Goal: Communication & Community: Answer question/provide support

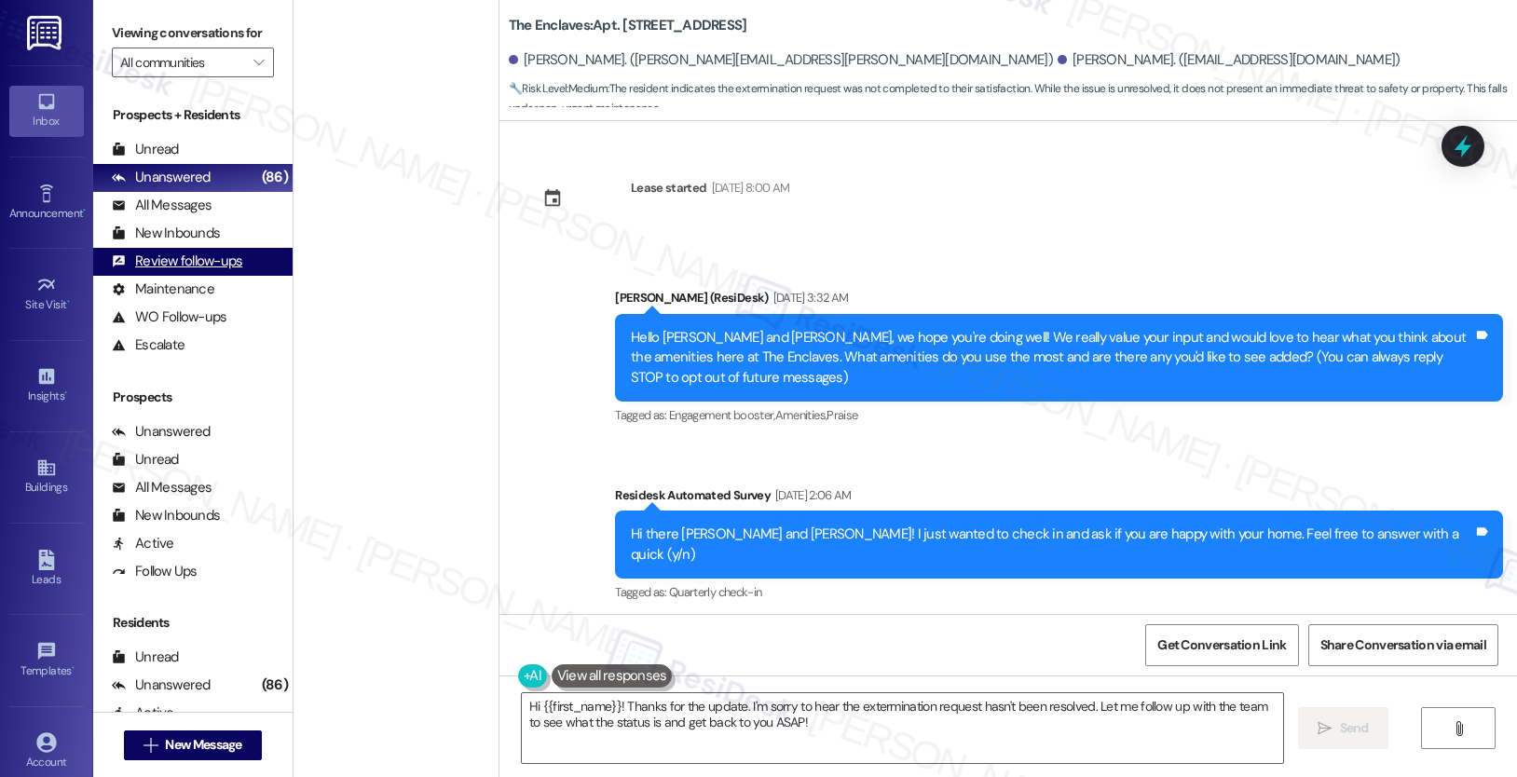
scroll to position [6870, 0]
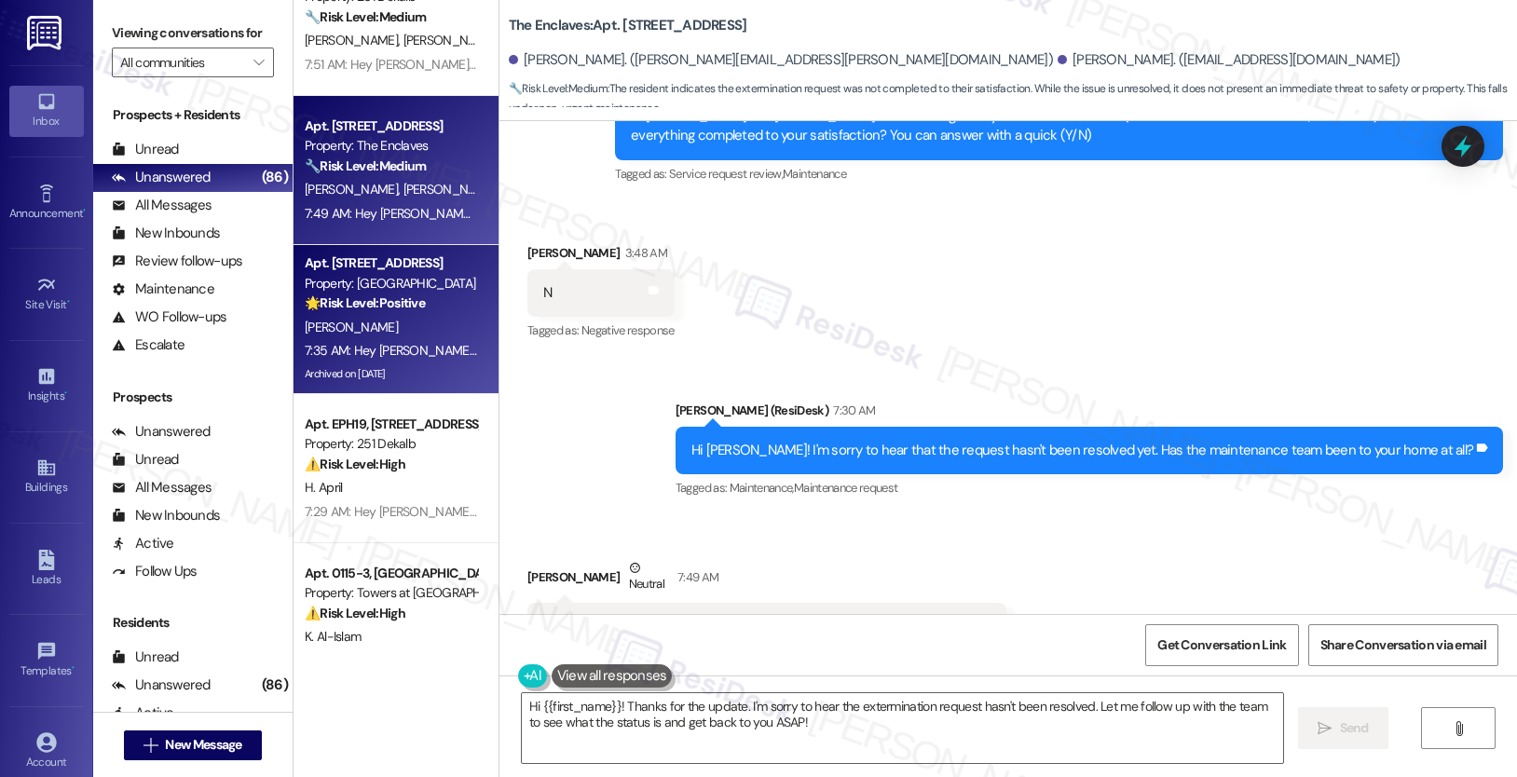
click at [331, 320] on span "[PERSON_NAME]" at bounding box center [351, 327] width 93 height 17
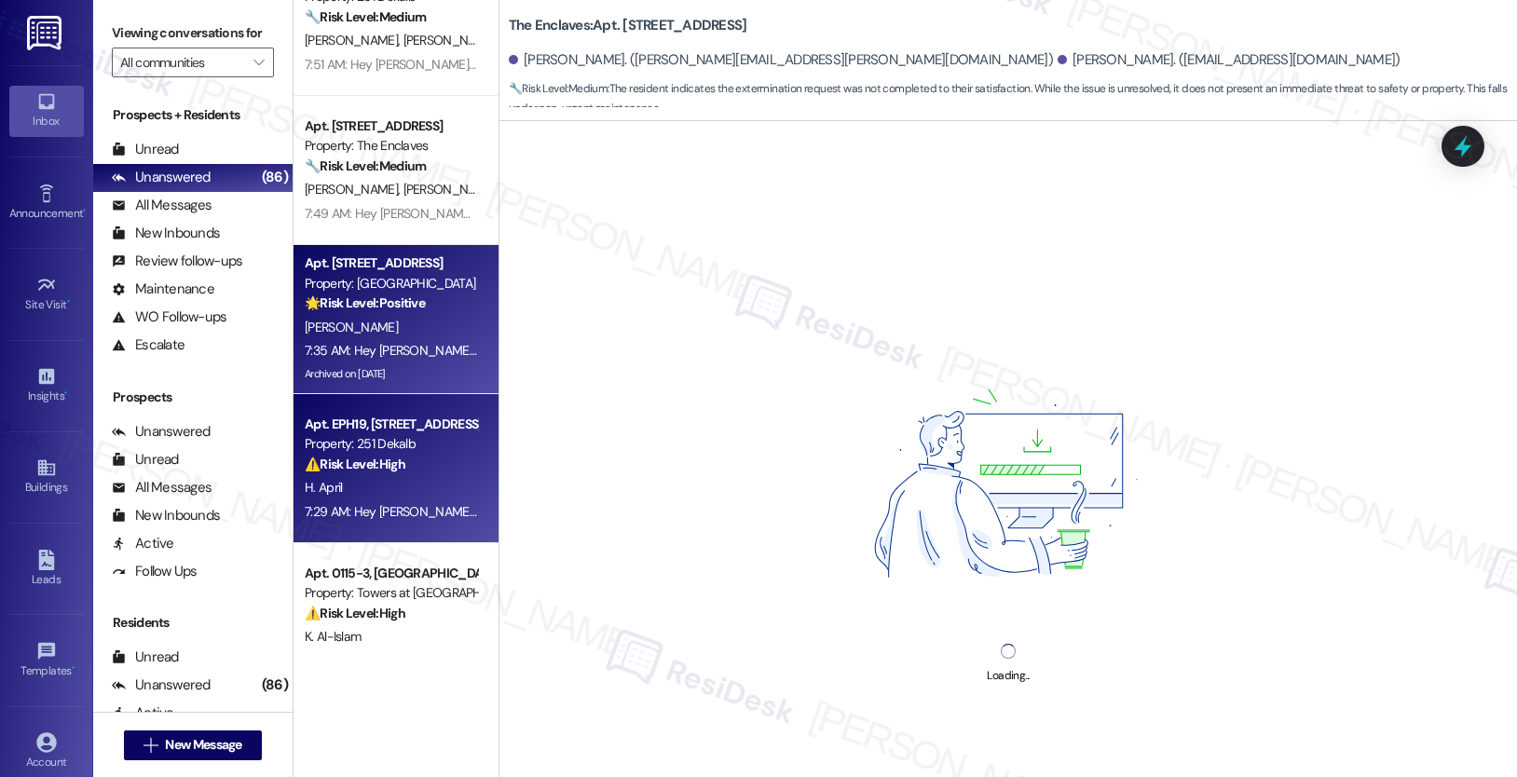
click at [397, 433] on div "Apt. EPH19, [STREET_ADDRESS]" at bounding box center [391, 425] width 172 height 20
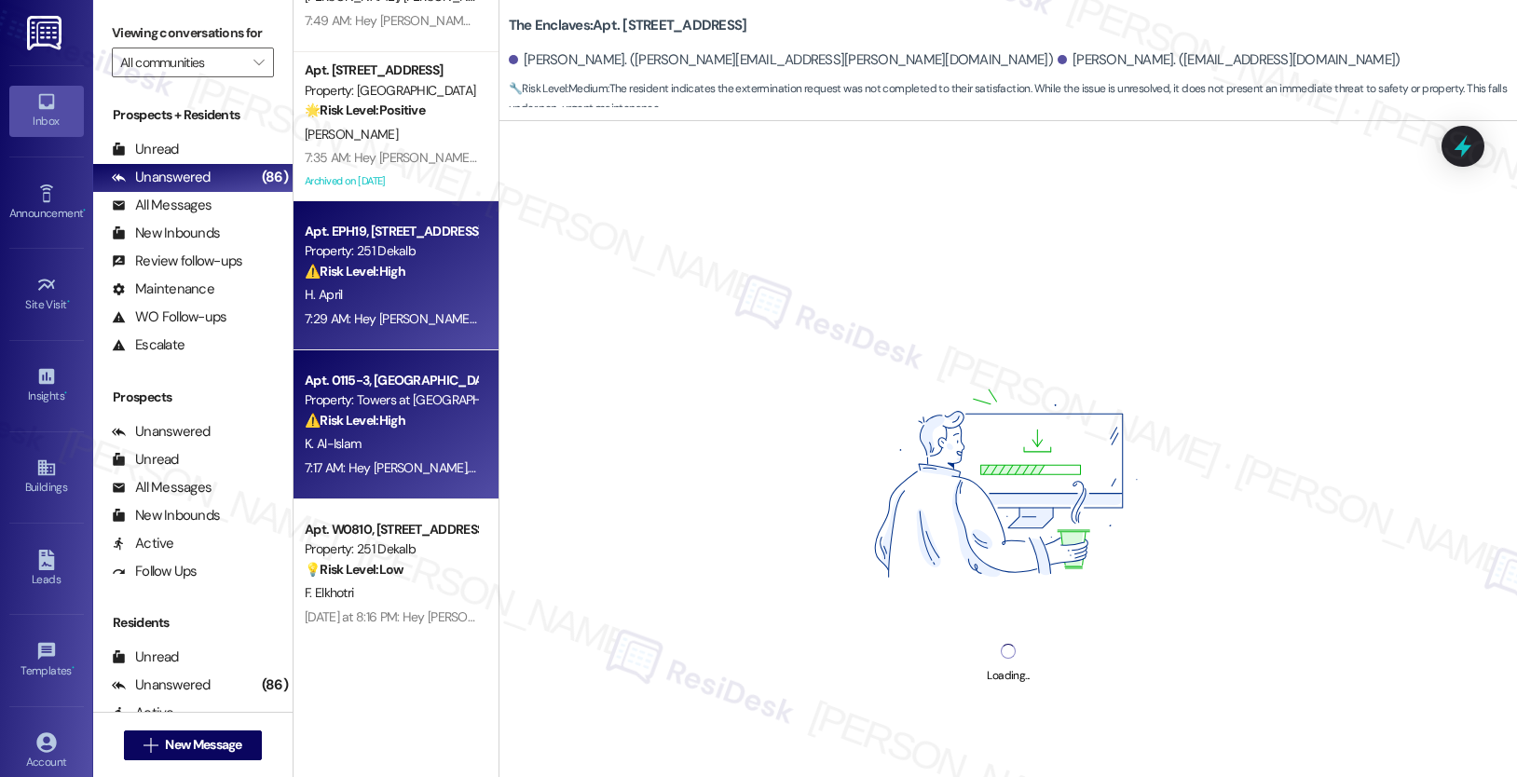
scroll to position [6330, 0]
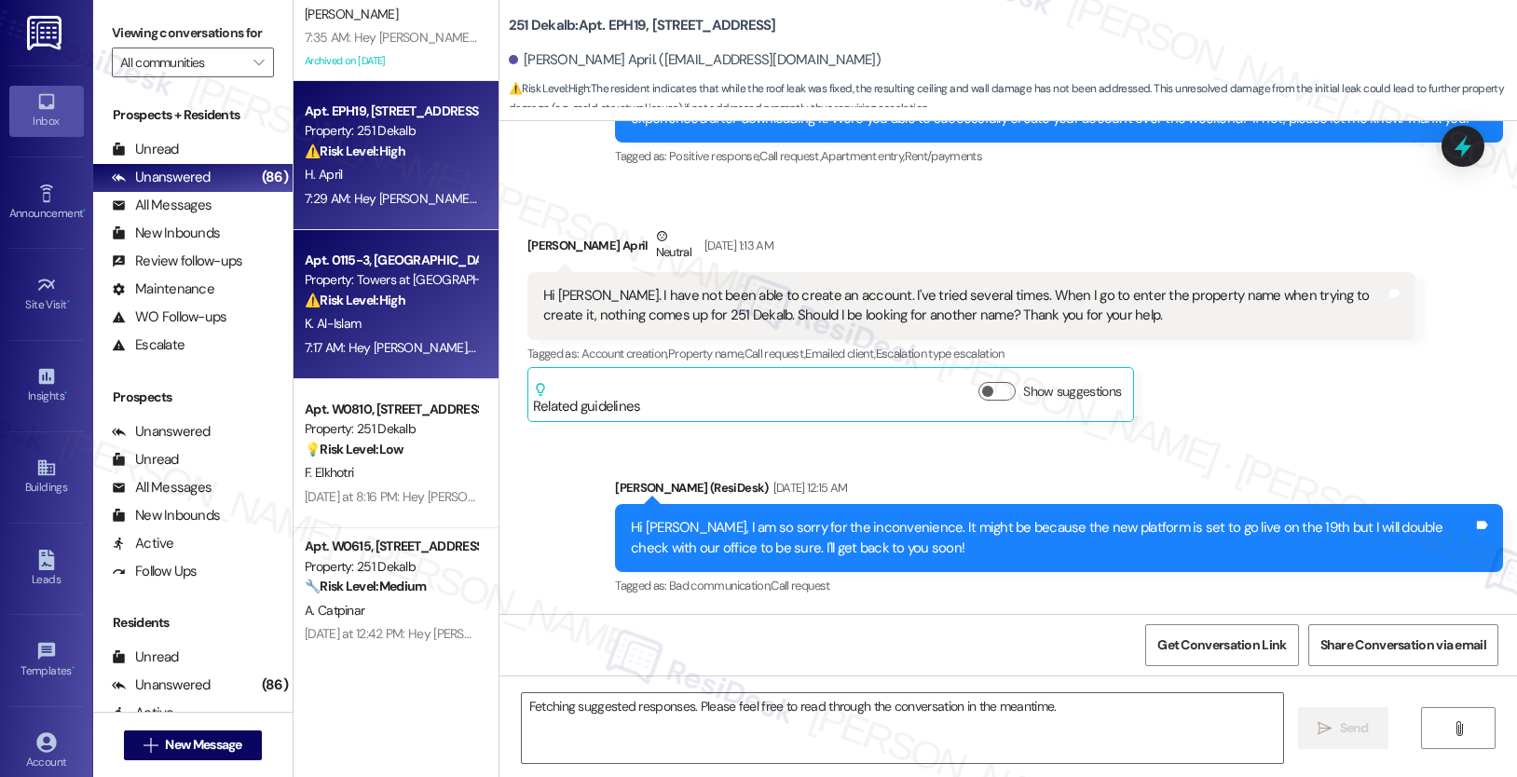
click at [399, 337] on div "7:17 AM: Hey [PERSON_NAME], we appreciate your text! We'll be back at 11AM to h…" at bounding box center [391, 347] width 176 height 23
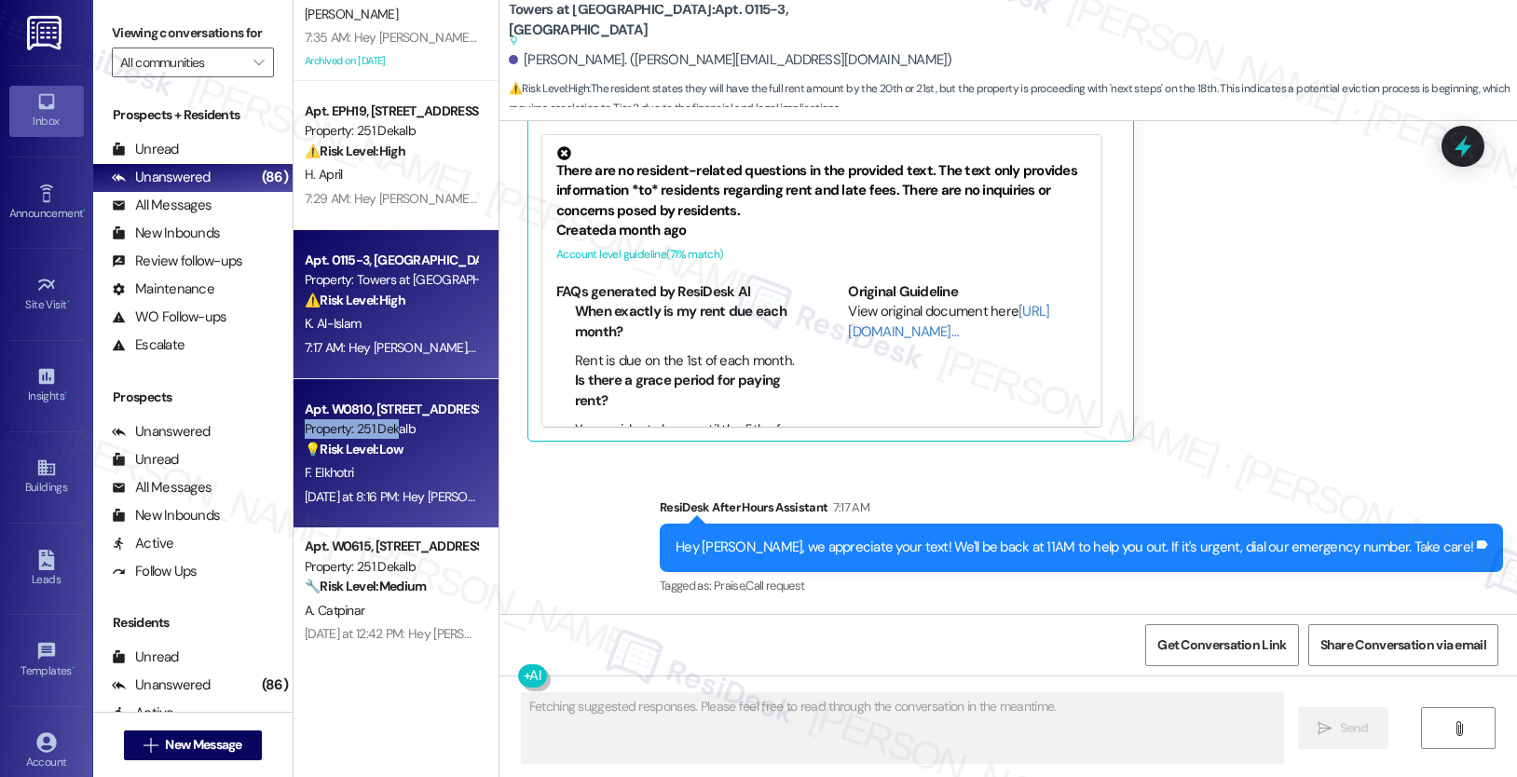
click at [386, 435] on div "Property: 251 Dekalb" at bounding box center [391, 429] width 172 height 20
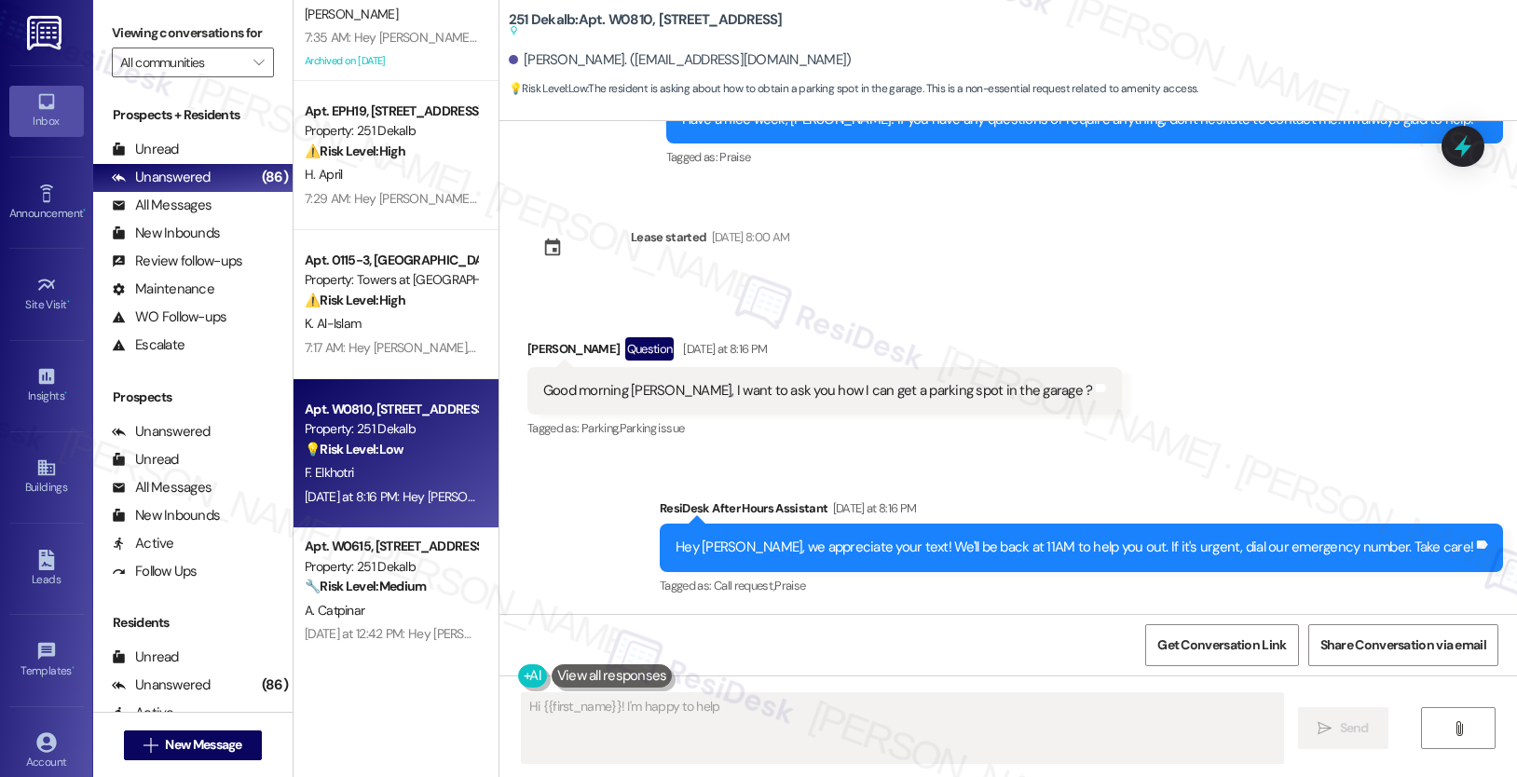
scroll to position [2733, 0]
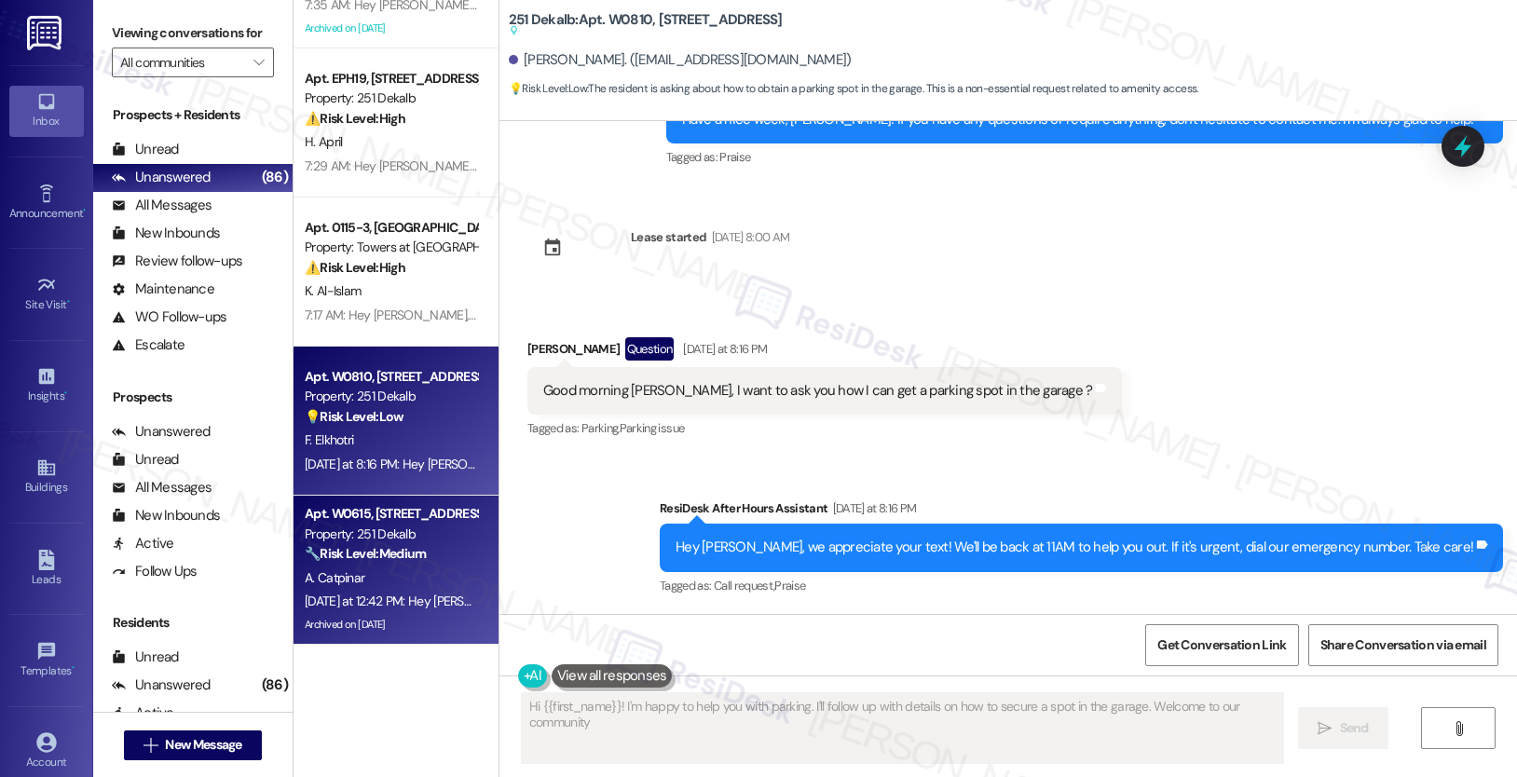
type textarea "Hi {{first_name}}! I'm happy to help you with parking. I'll follow up with deta…"
click at [351, 507] on div "Apt. W0615, [STREET_ADDRESS]" at bounding box center [391, 514] width 172 height 20
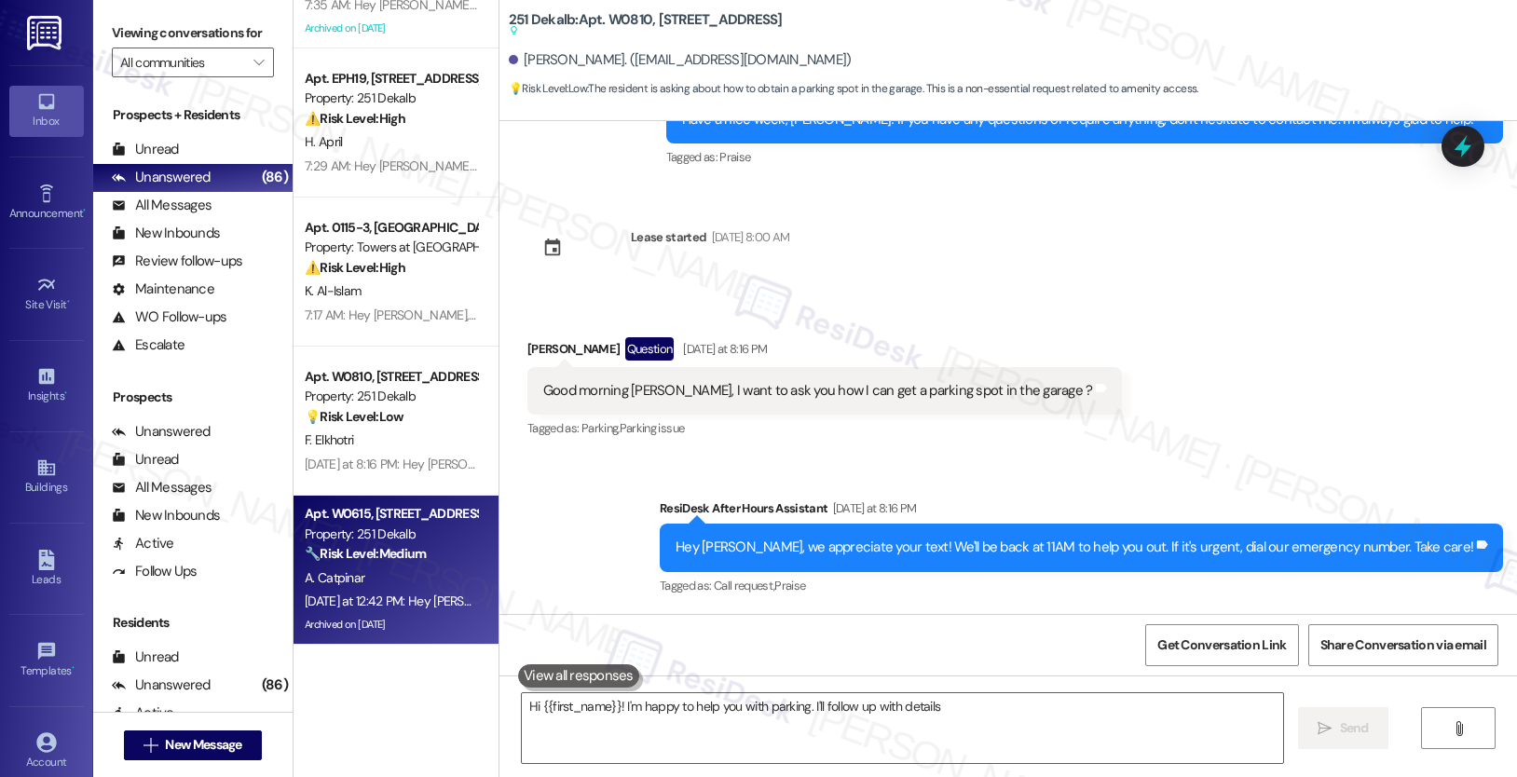
type textarea "Hi {{first_name}}! I'm happy to help you with parking. I'll follow up with deta…"
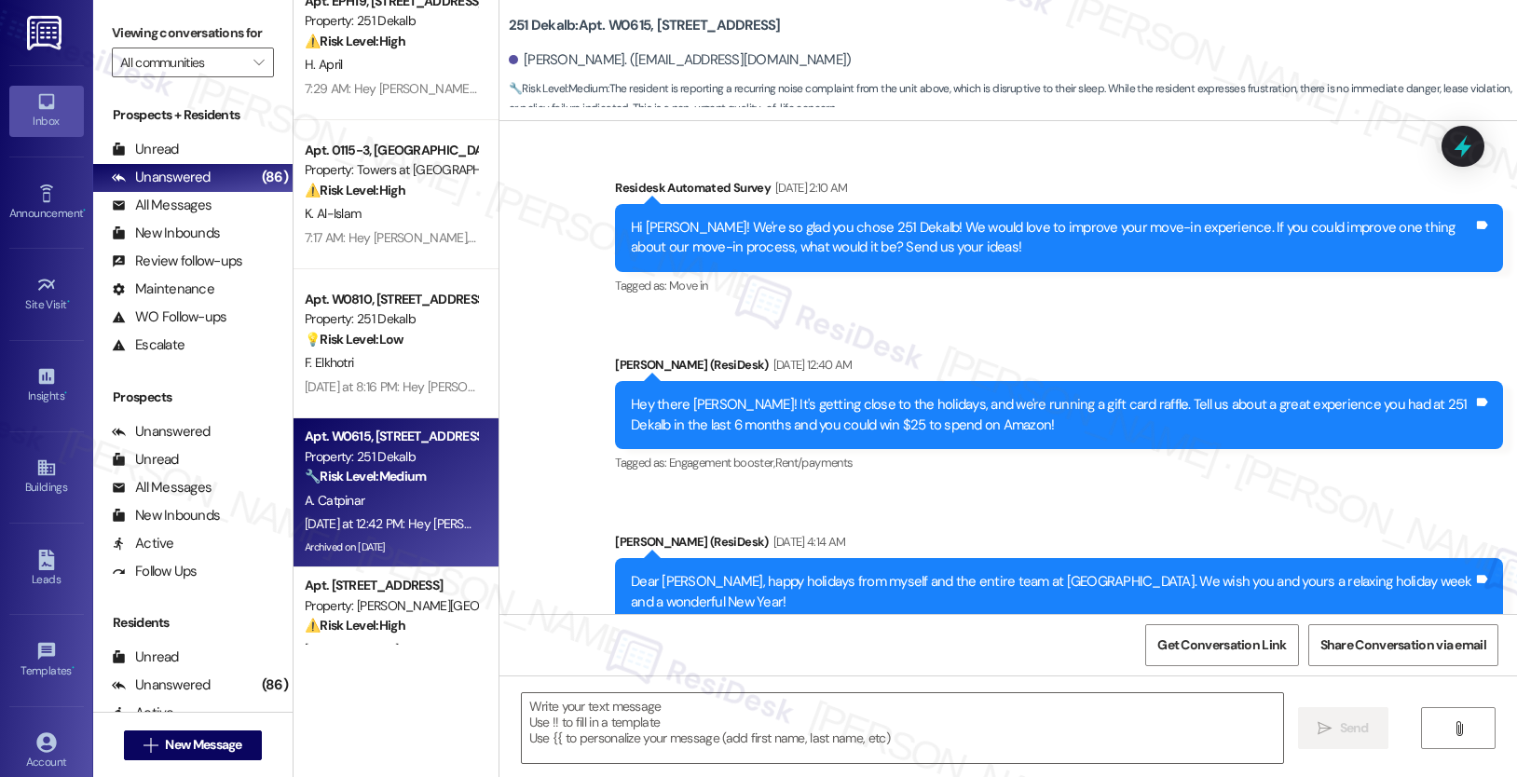
scroll to position [6505, 0]
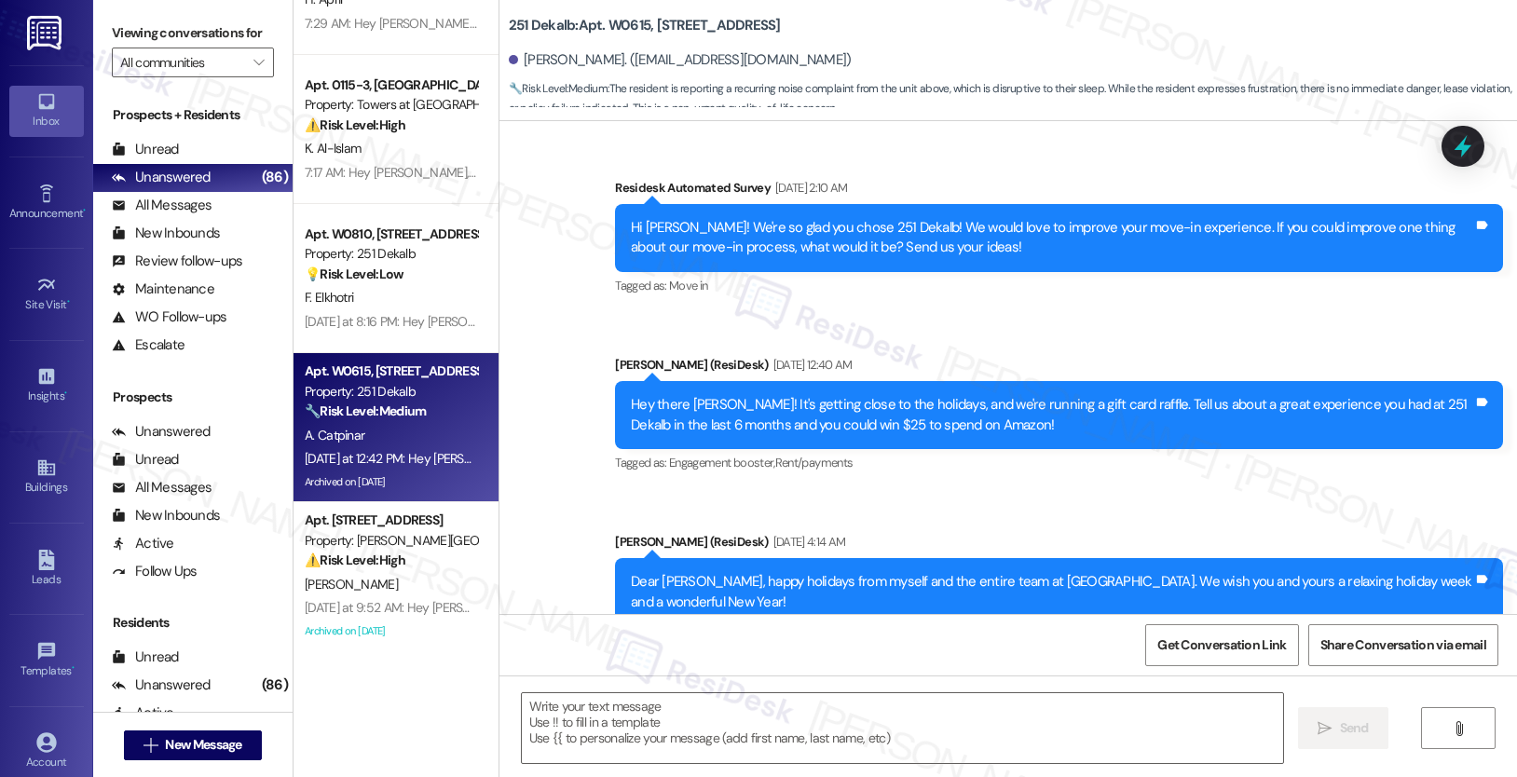
type textarea "Fetching suggested responses. Please feel free to read through the conversation…"
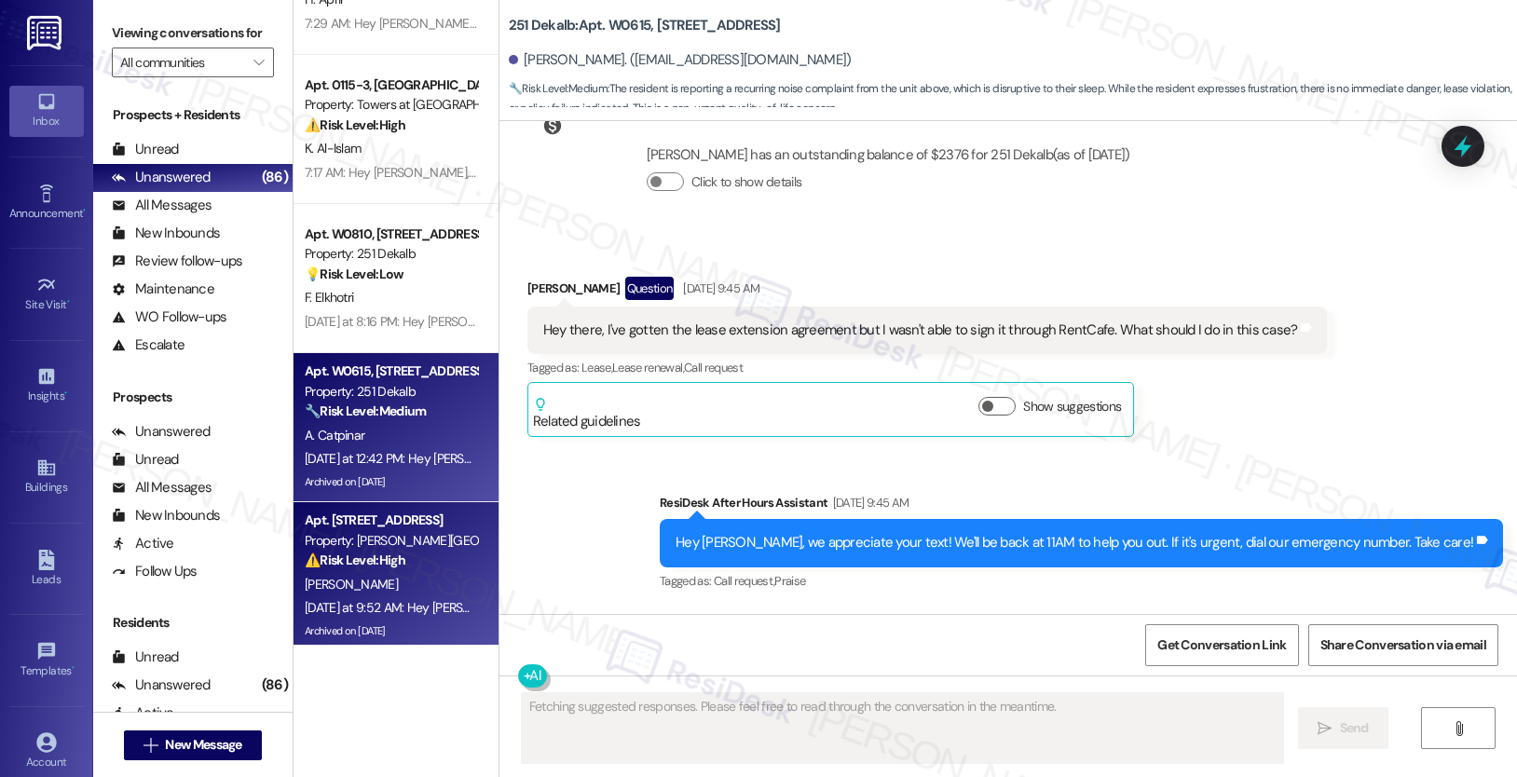
click at [345, 542] on div "Property: [PERSON_NAME][GEOGRAPHIC_DATA]" at bounding box center [391, 541] width 172 height 20
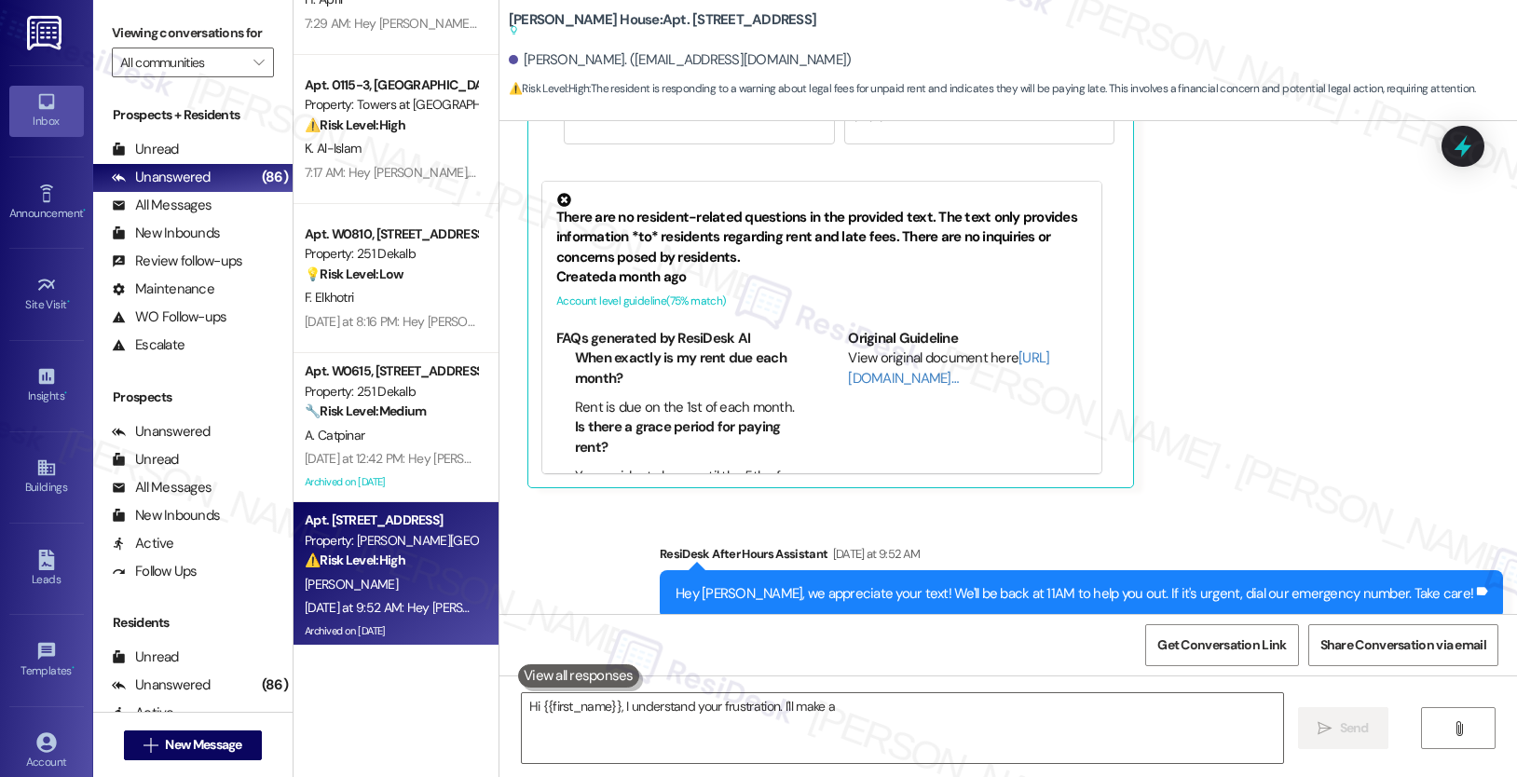
scroll to position [6691, 0]
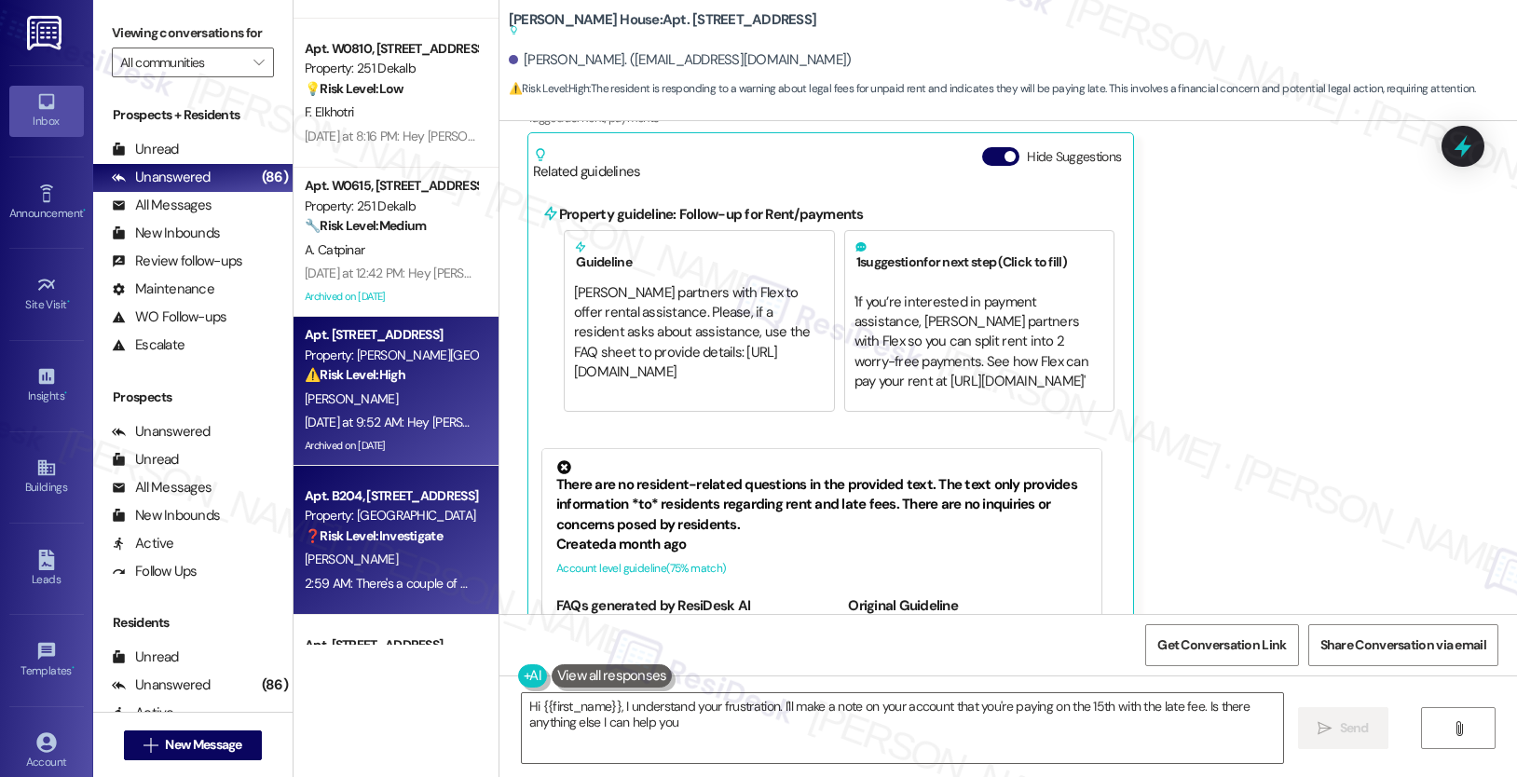
type textarea "Hi {{first_name}}, I understand your frustration. I'll make a note on your acco…"
click at [350, 527] on strong "❓ Risk Level: Investigate" at bounding box center [374, 535] width 138 height 17
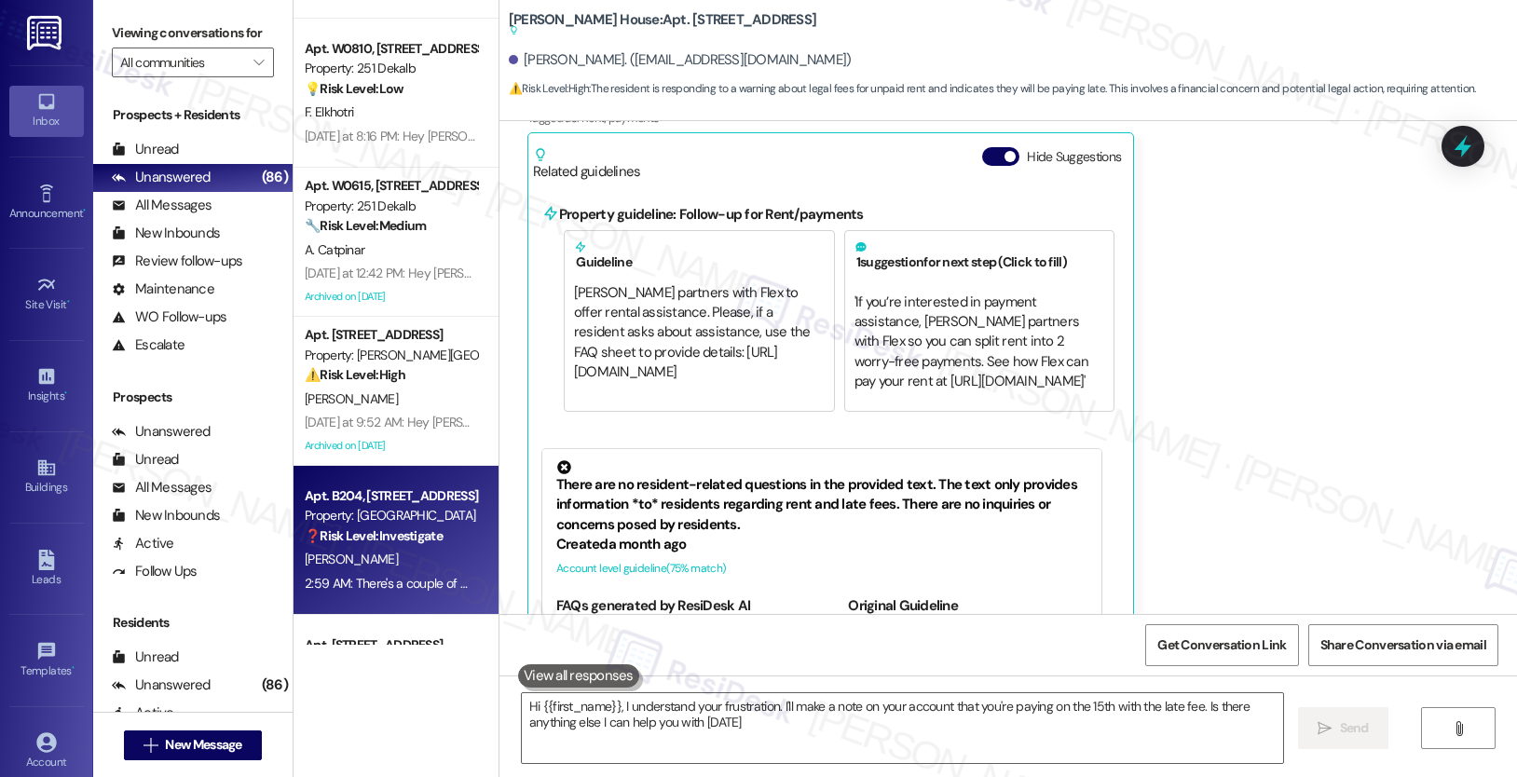
type textarea "Hi {{first_name}}, I understand your frustration. I'll make a note on your acco…"
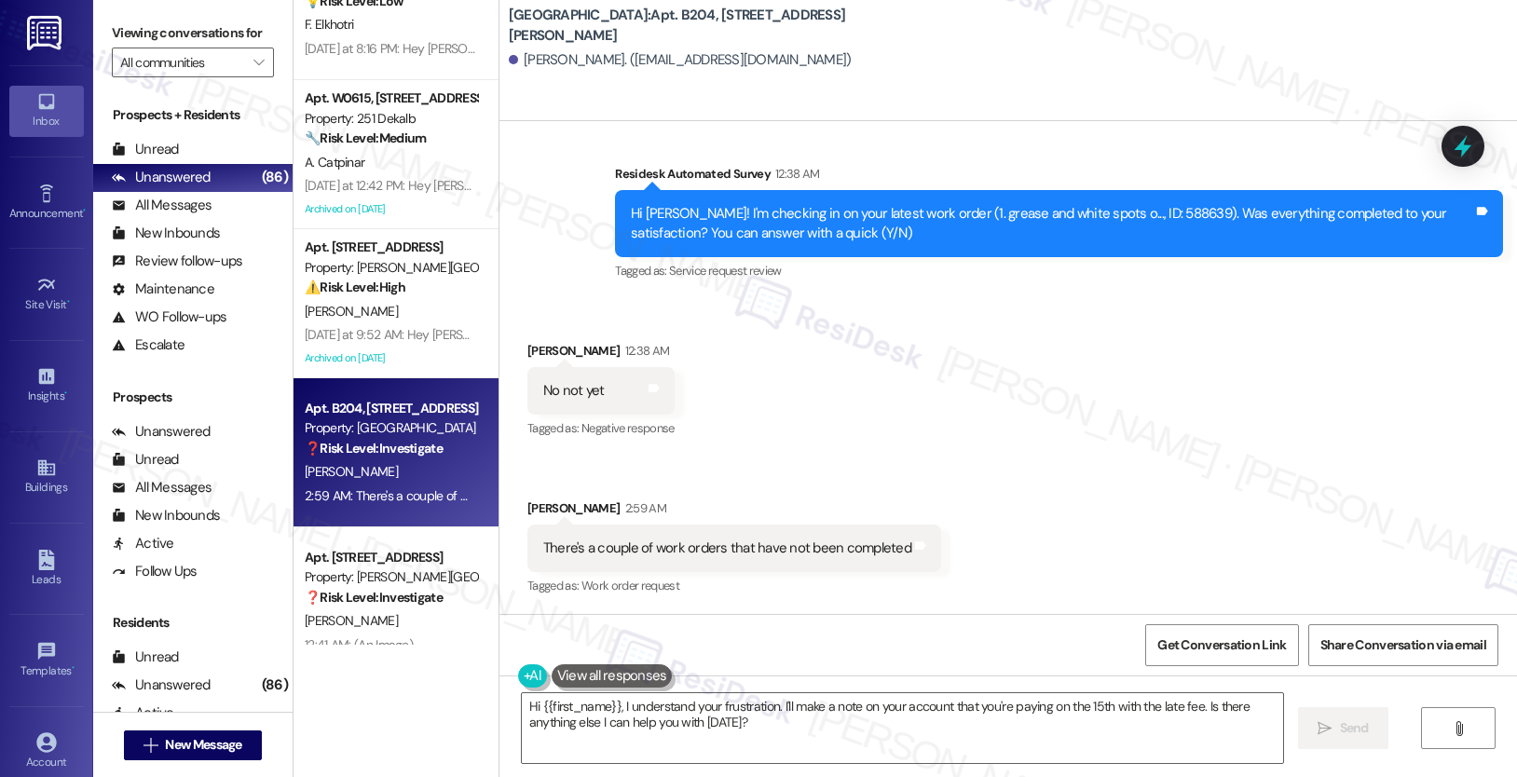
scroll to position [6810, 0]
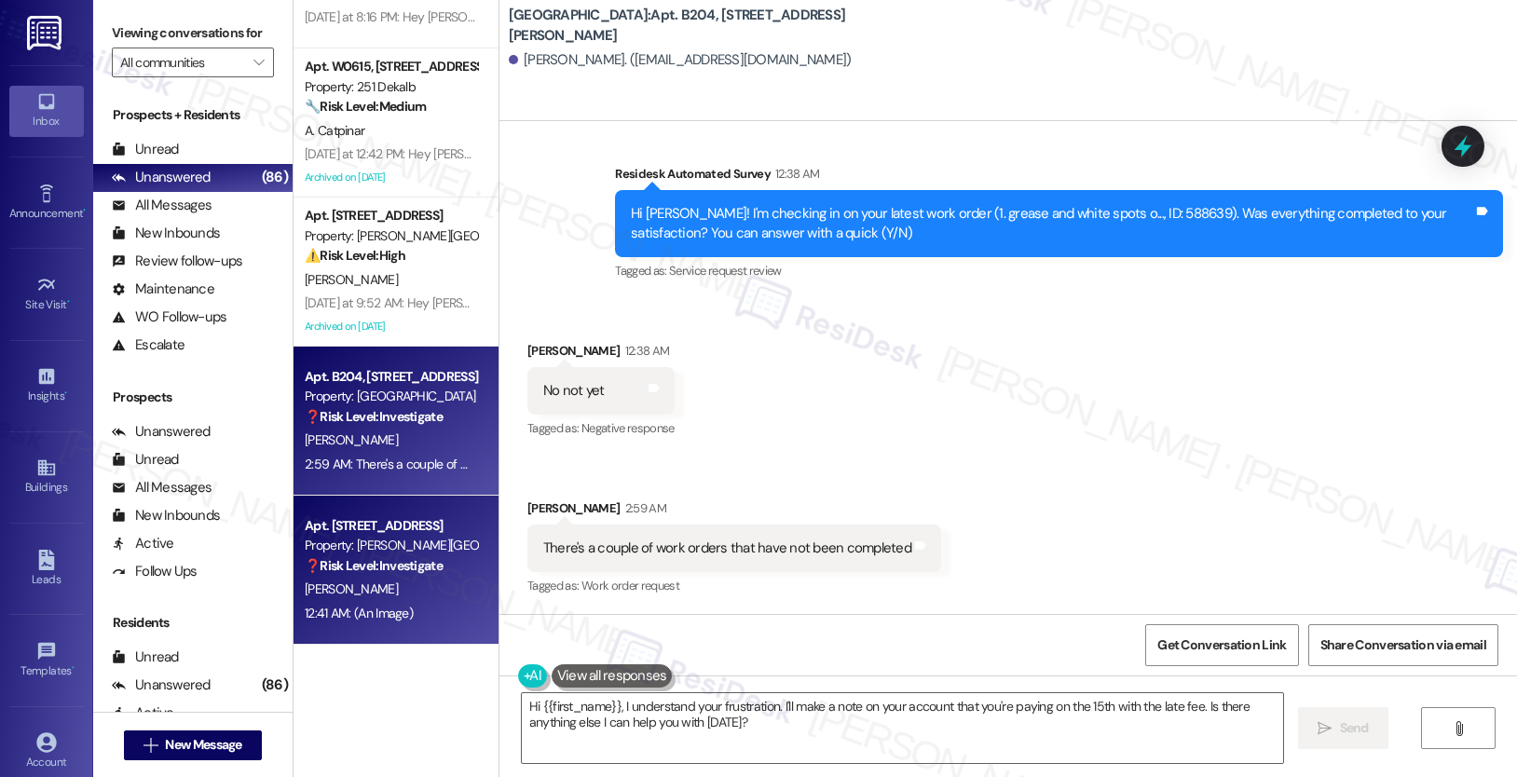
click at [339, 565] on strong "❓ Risk Level: Investigate" at bounding box center [374, 565] width 138 height 17
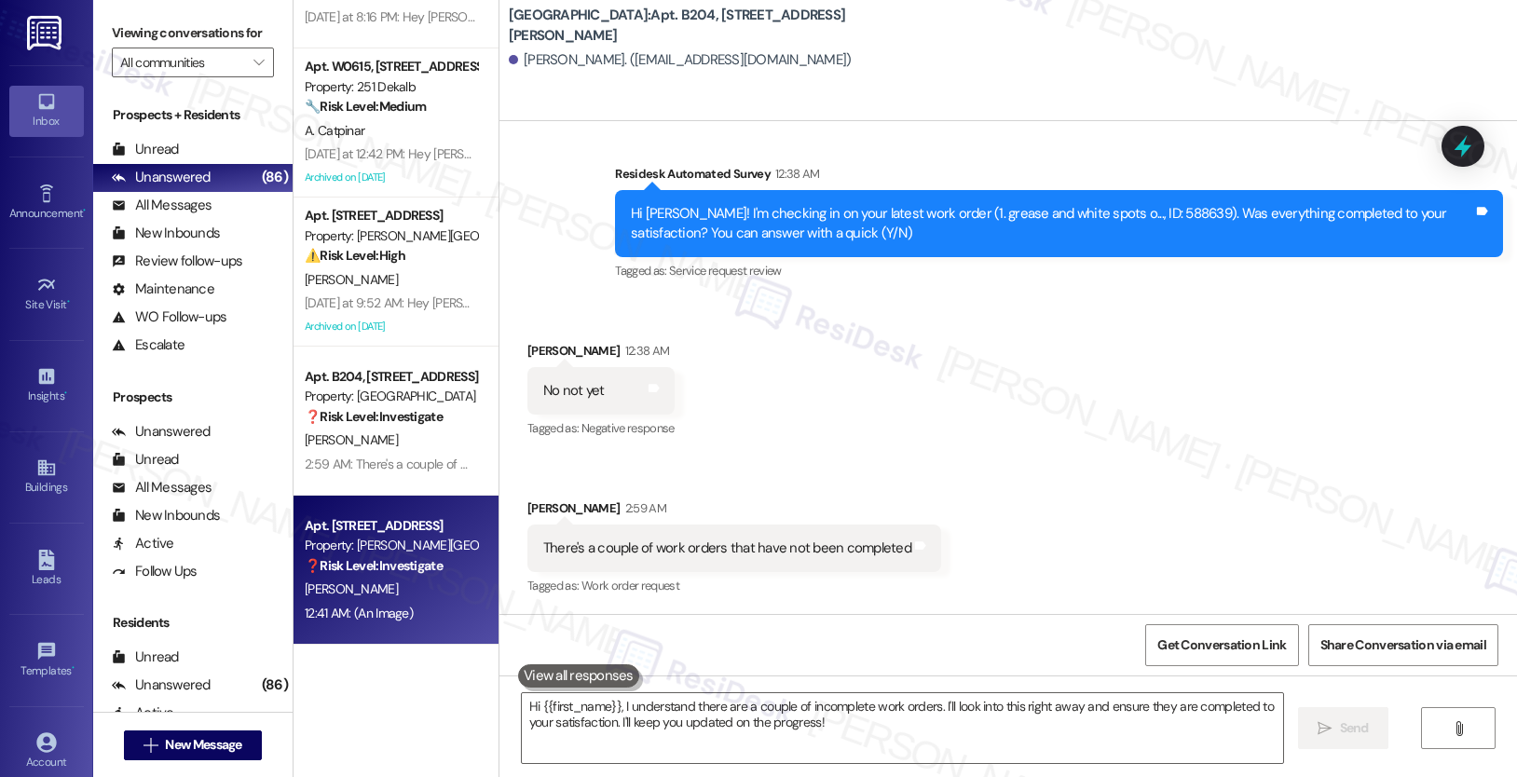
type textarea "Fetching suggested responses. Please feel free to read through the conversation…"
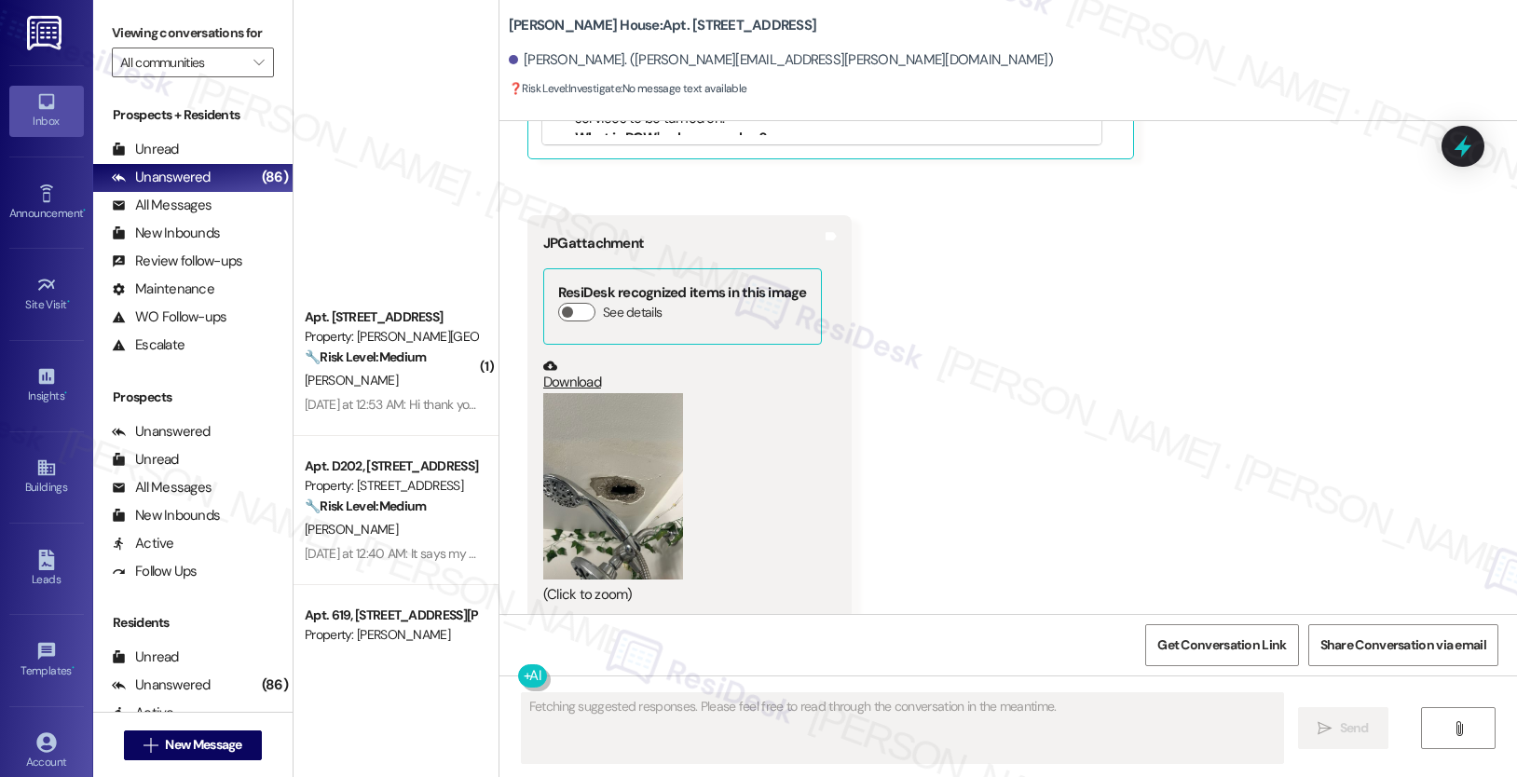
scroll to position [4318, 0]
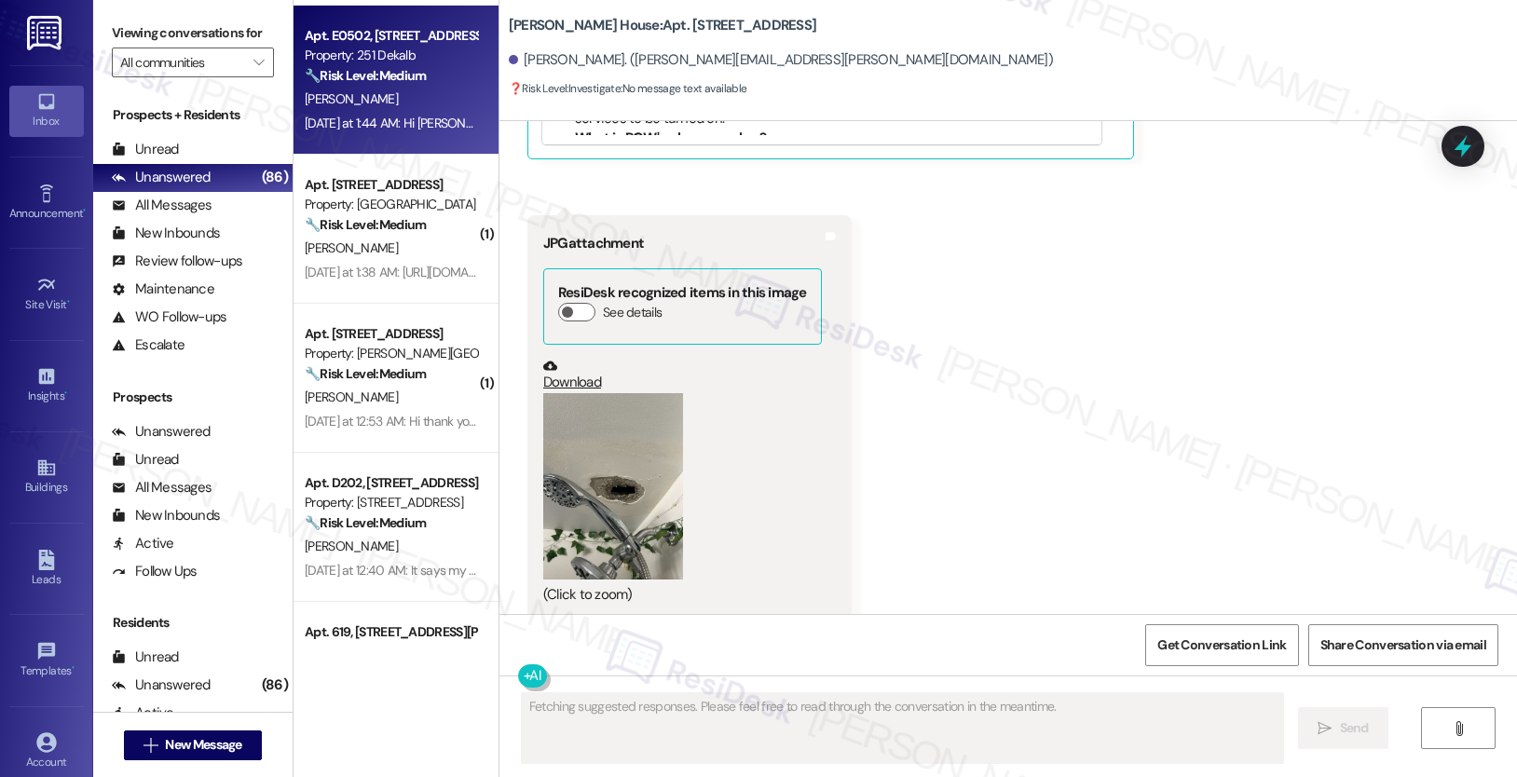
click at [349, 77] on strong "🔧 Risk Level: Medium" at bounding box center [365, 75] width 121 height 17
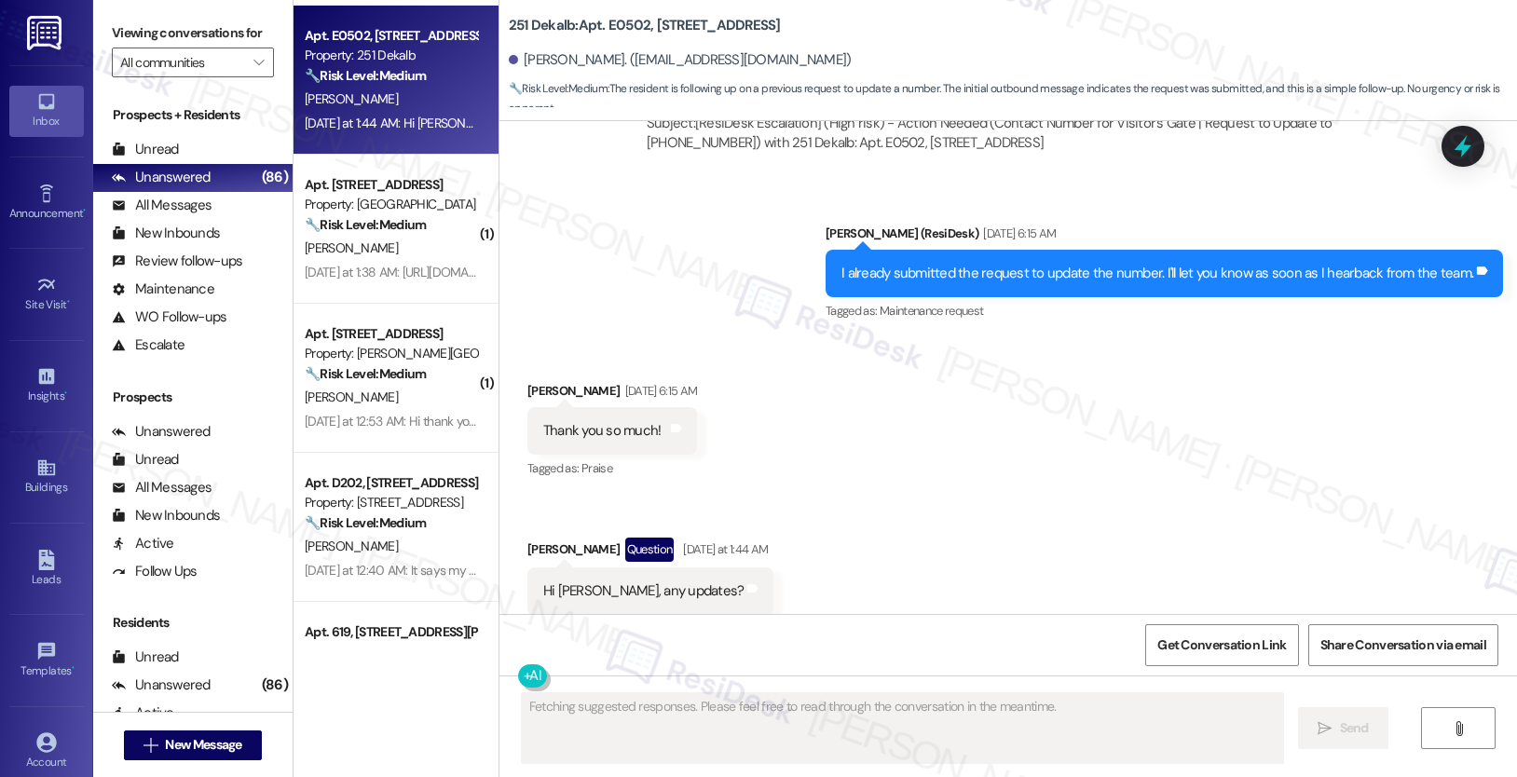
scroll to position [6527, 0]
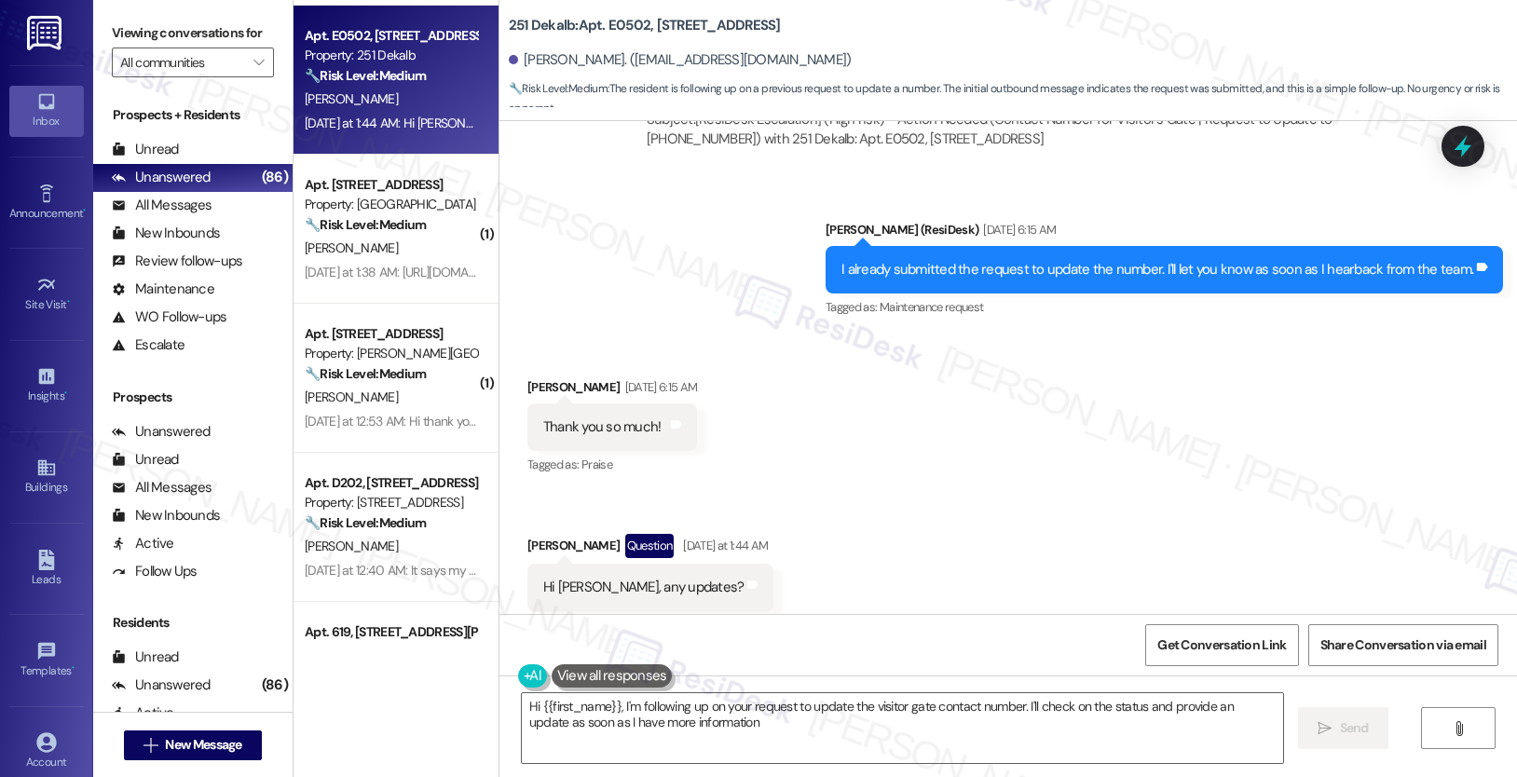
type textarea "Hi {{first_name}}, I'm following up on your request to update the visitor gate …"
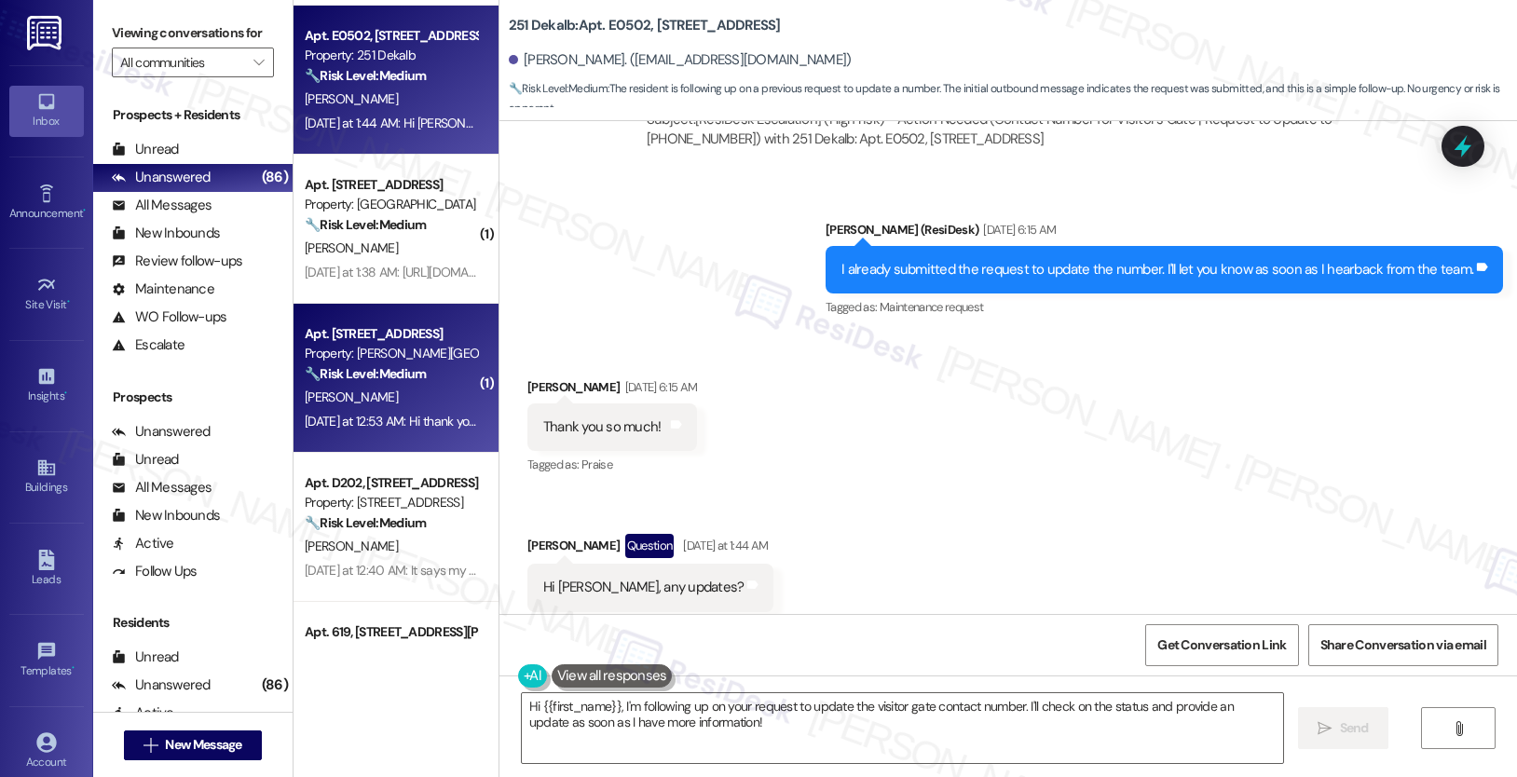
click at [430, 429] on div "[DATE] at 12:53 AM: Hi thank you for the update I will be making a payment in f…" at bounding box center [391, 421] width 176 height 23
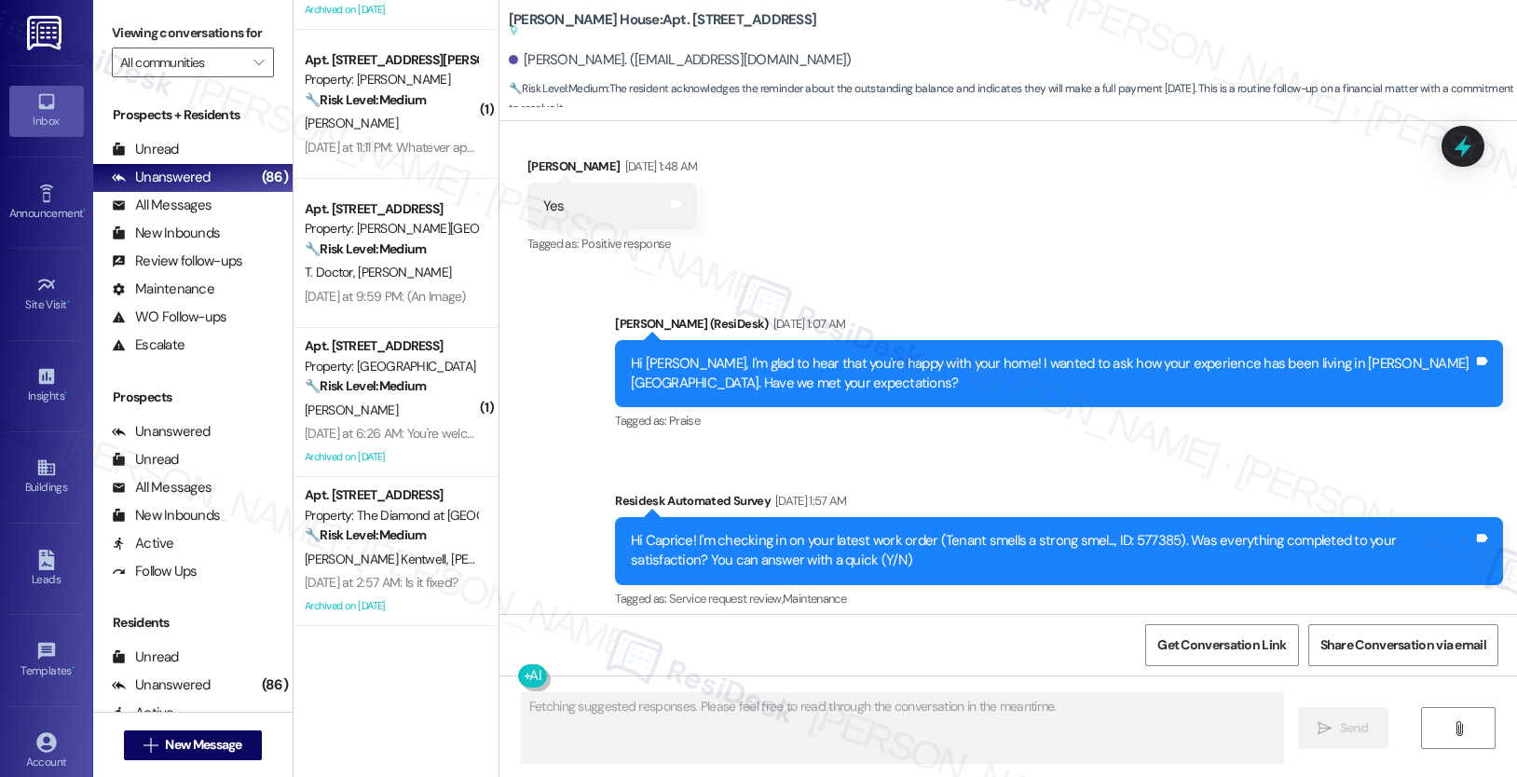
scroll to position [8334, 0]
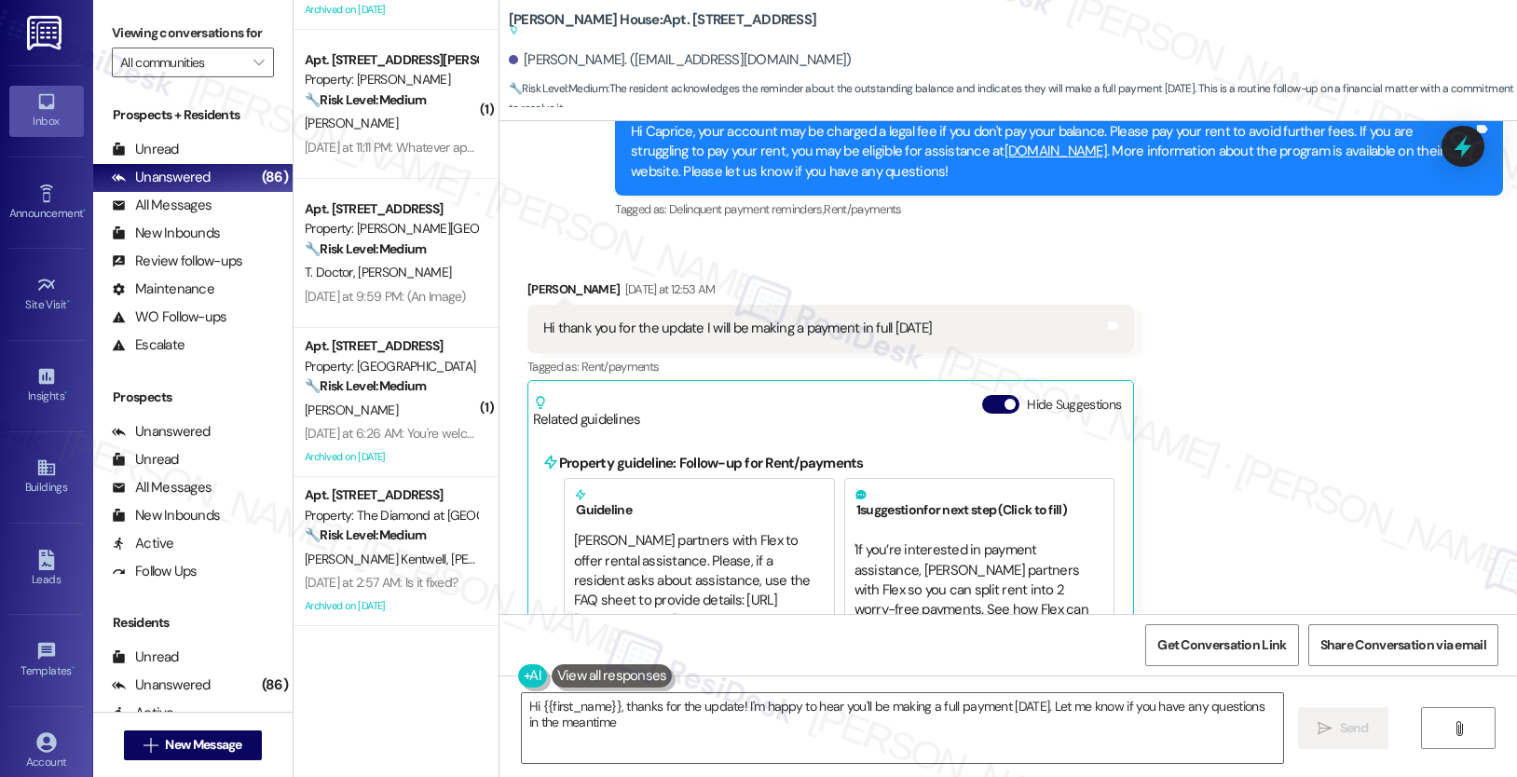
type textarea "Hi {{first_name}}, thanks for the update! I'm happy to hear you'll be making a …"
